Goal: Task Accomplishment & Management: Use online tool/utility

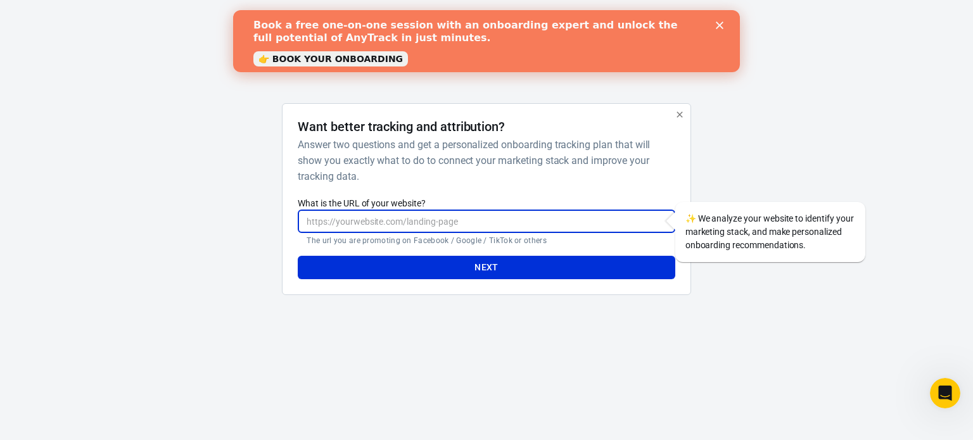
click at [355, 215] on input "What is the URL of your website?" at bounding box center [486, 221] width 377 height 23
paste input "[URL][DOMAIN_NAME]"
type input "[URL][DOMAIN_NAME]"
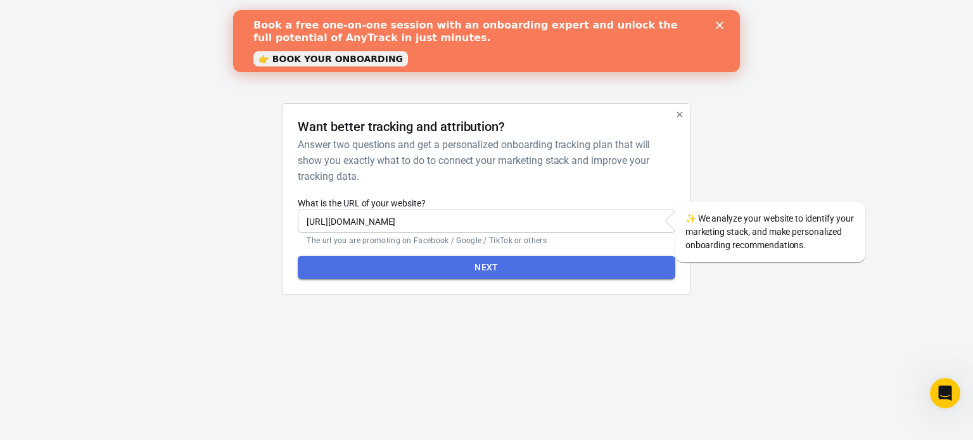
click at [471, 265] on button "Next" at bounding box center [486, 267] width 377 height 23
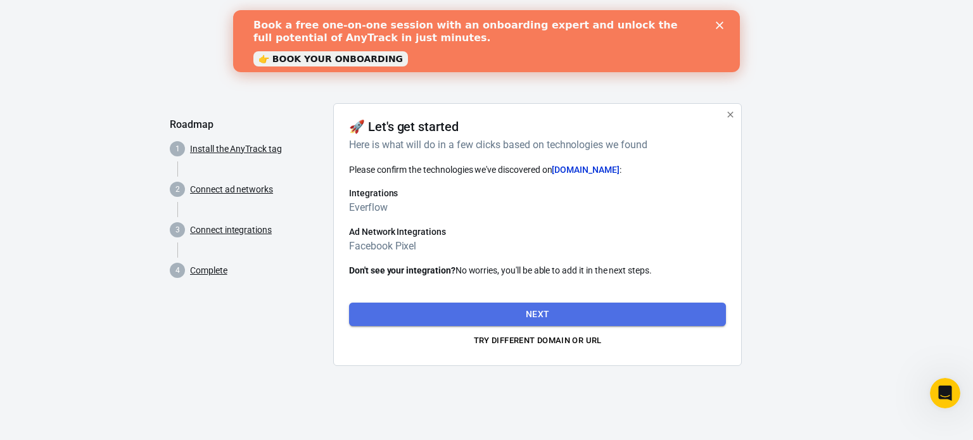
click at [579, 312] on button "Next" at bounding box center [537, 314] width 377 height 23
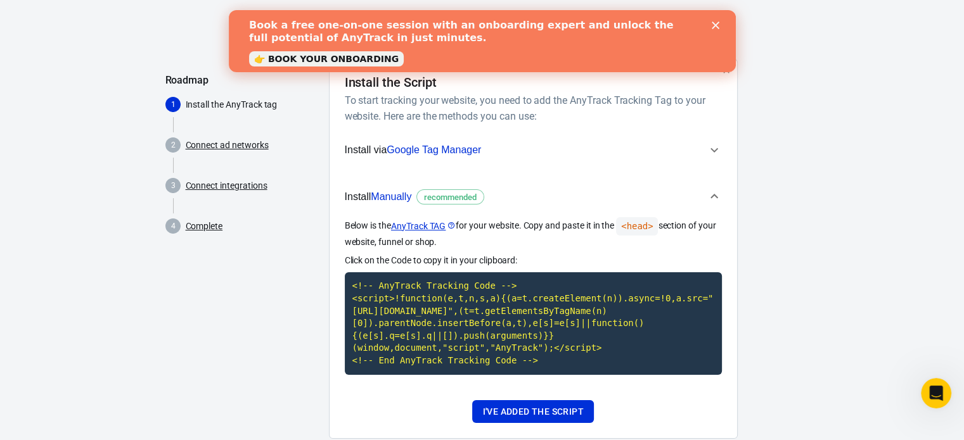
scroll to position [72, 0]
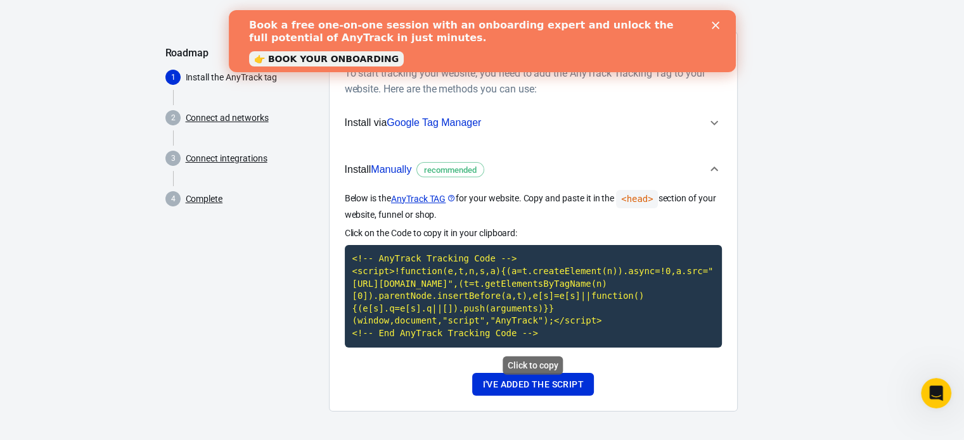
click at [550, 317] on code "<!-- AnyTrack Tracking Code --> <script>!function(e,t,n,s,a){(a=t.createElement…" at bounding box center [533, 296] width 377 height 102
click at [572, 388] on button "I've added the script" at bounding box center [532, 384] width 121 height 23
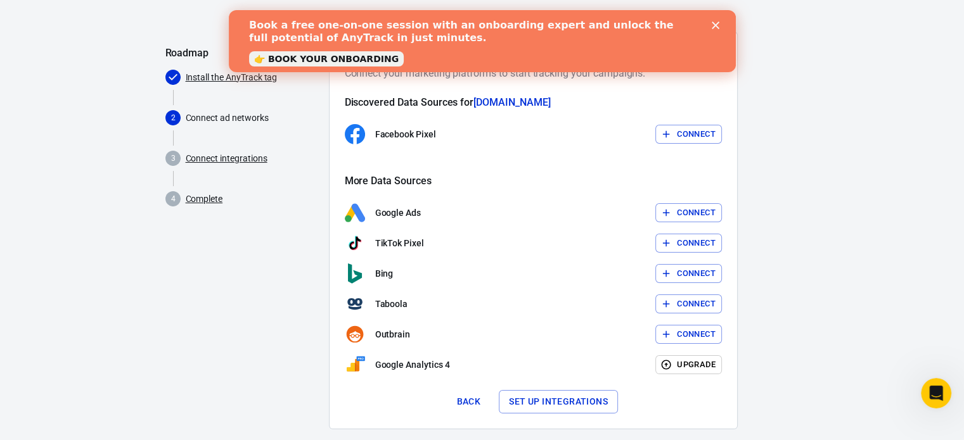
drag, startPoint x: 684, startPoint y: 139, endPoint x: 782, endPoint y: 131, distance: 98.0
click at [782, 131] on div at bounding box center [773, 236] width 51 height 408
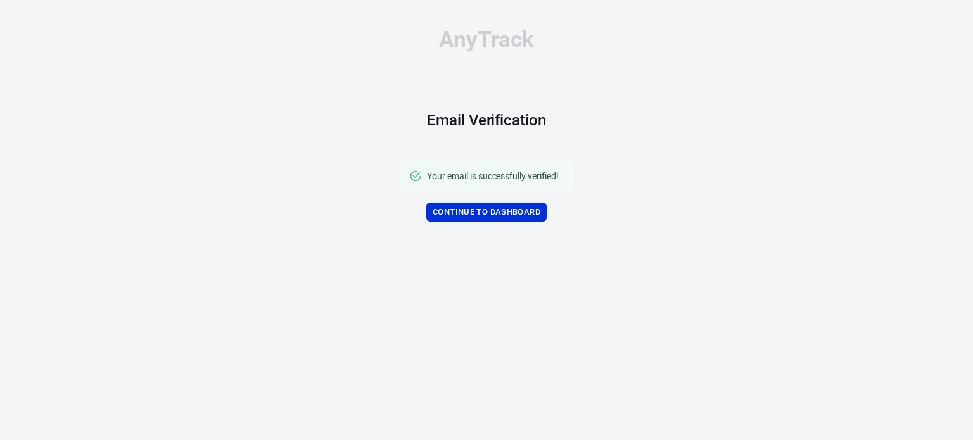
click at [489, 202] on div "Your email is successfully verified! Continue to Dashboard" at bounding box center [486, 191] width 175 height 63
click at [486, 211] on link "Continue to Dashboard" at bounding box center [486, 213] width 120 height 20
